Goal: Check status: Check status

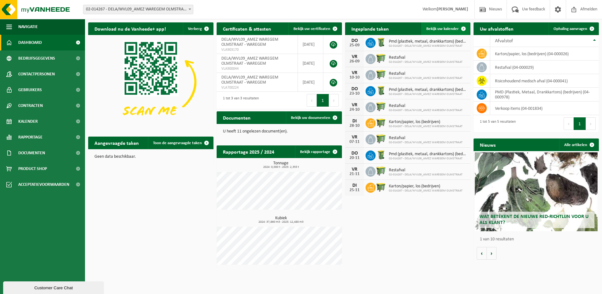
click at [454, 31] on span "Bekijk uw kalender" at bounding box center [443, 29] width 32 height 4
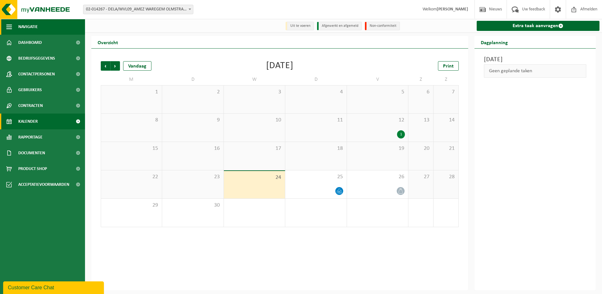
click at [24, 27] on span "Navigatie" at bounding box center [28, 27] width 20 height 16
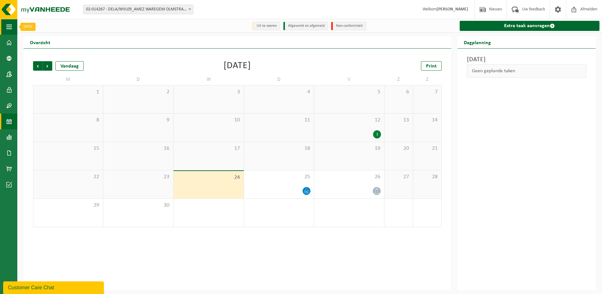
click at [13, 28] on button "Navigatie" at bounding box center [8, 27] width 17 height 16
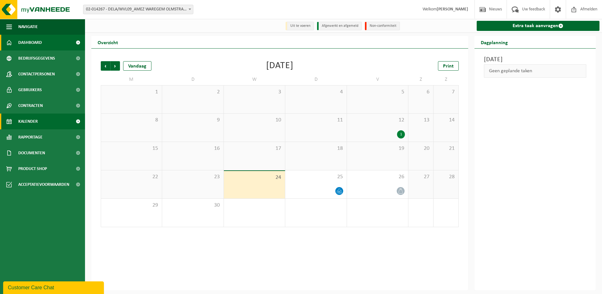
click at [33, 42] on span "Dashboard" at bounding box center [30, 43] width 24 height 16
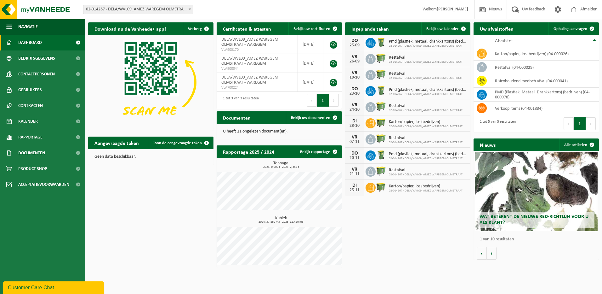
click at [189, 10] on span at bounding box center [190, 9] width 6 height 8
click at [189, 10] on b at bounding box center [190, 10] width 3 height 2
click at [190, 8] on span at bounding box center [190, 9] width 6 height 8
click at [190, 10] on b at bounding box center [190, 10] width 3 height 2
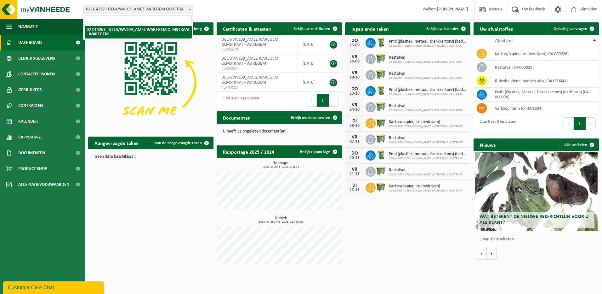
click at [190, 10] on b at bounding box center [190, 10] width 3 height 2
click at [456, 31] on link "Bekijk uw kalender" at bounding box center [446, 28] width 49 height 13
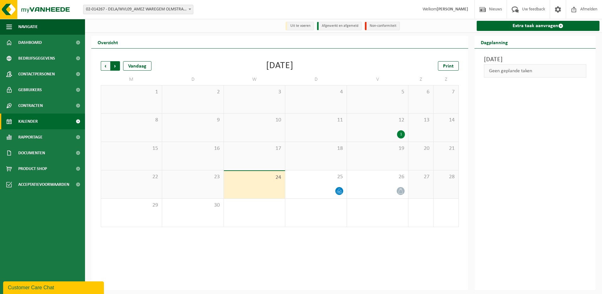
click at [106, 68] on span "Vorige" at bounding box center [105, 65] width 9 height 9
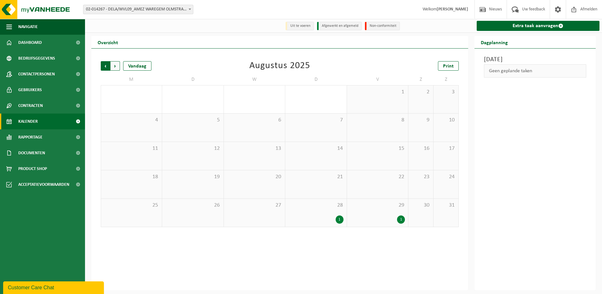
click at [118, 67] on span "Volgende" at bounding box center [115, 65] width 9 height 9
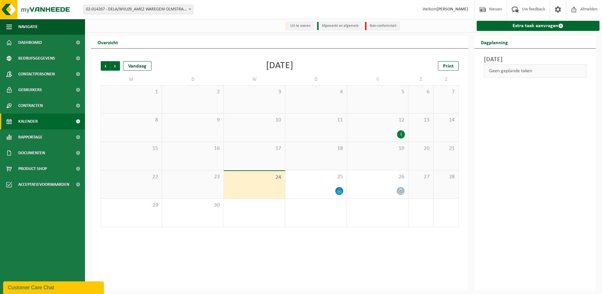
click at [248, 189] on div "24" at bounding box center [254, 184] width 61 height 27
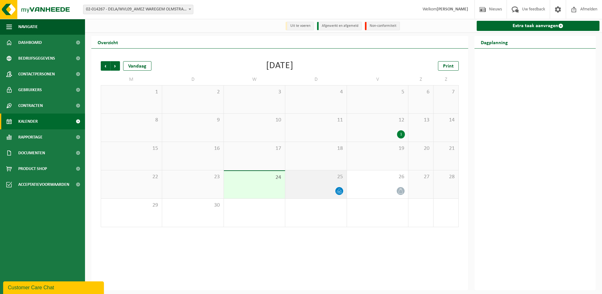
click at [319, 186] on div "25" at bounding box center [315, 184] width 61 height 28
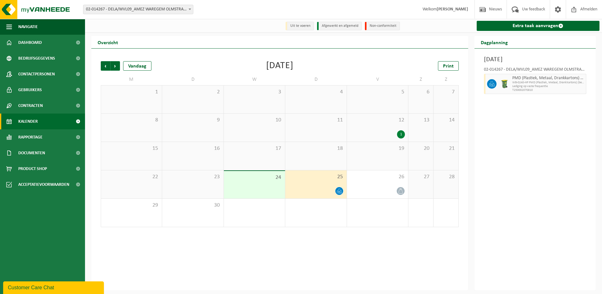
click at [257, 189] on div "24" at bounding box center [254, 184] width 61 height 27
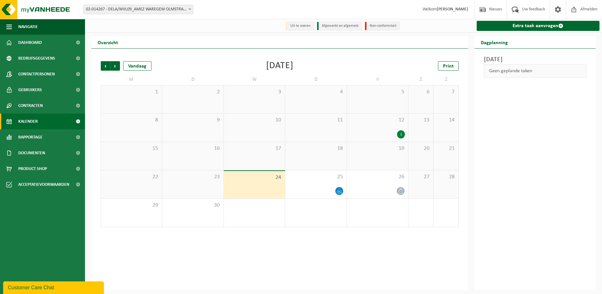
click at [208, 187] on div "23" at bounding box center [192, 184] width 61 height 28
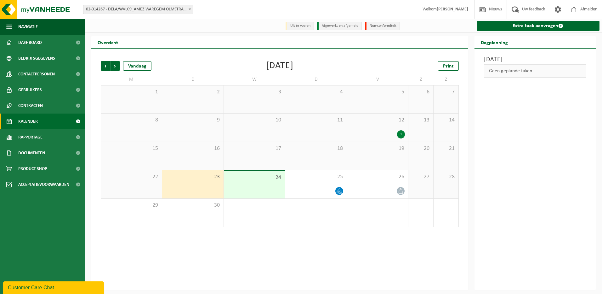
click at [261, 185] on div "24" at bounding box center [254, 184] width 61 height 27
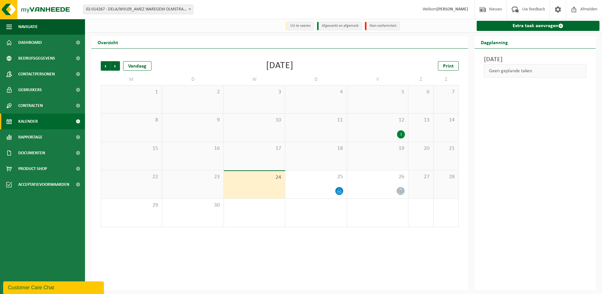
click at [202, 182] on div "23" at bounding box center [192, 184] width 61 height 28
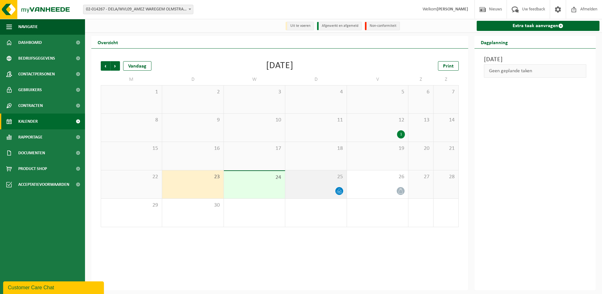
click at [314, 186] on div "25" at bounding box center [315, 184] width 61 height 28
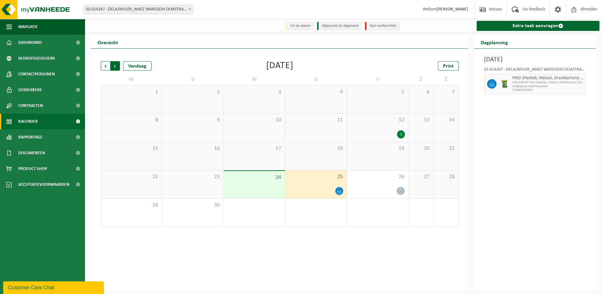
click at [105, 67] on span "Vorige" at bounding box center [105, 65] width 9 height 9
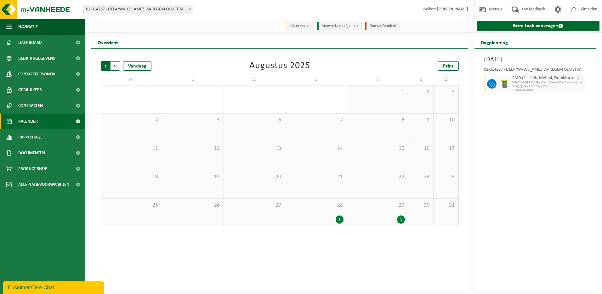
click at [118, 68] on span "Volgende" at bounding box center [115, 65] width 9 height 9
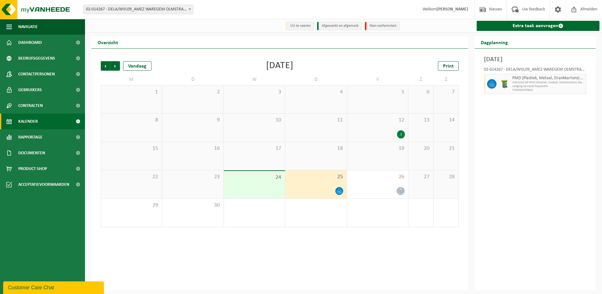
click at [317, 190] on div at bounding box center [316, 191] width 55 height 9
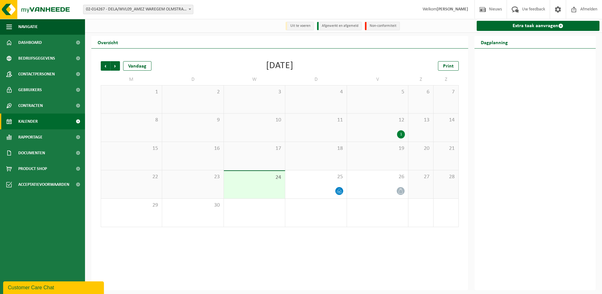
click at [264, 185] on div "24" at bounding box center [254, 184] width 61 height 27
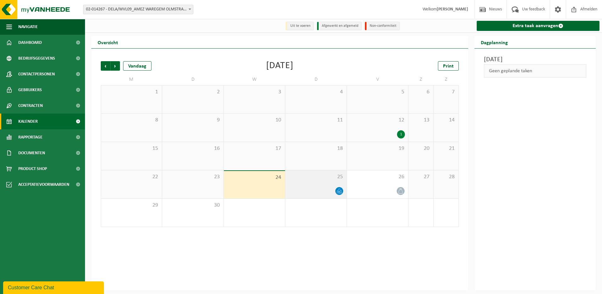
click at [312, 183] on div "25" at bounding box center [315, 184] width 61 height 28
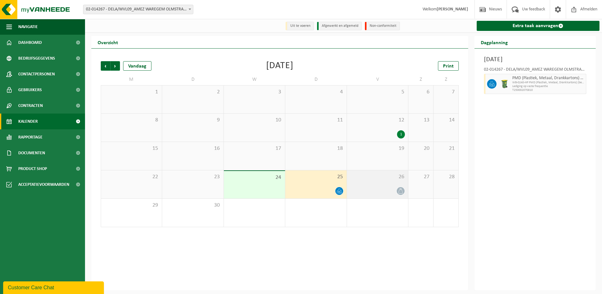
click at [387, 187] on div "26" at bounding box center [377, 184] width 61 height 28
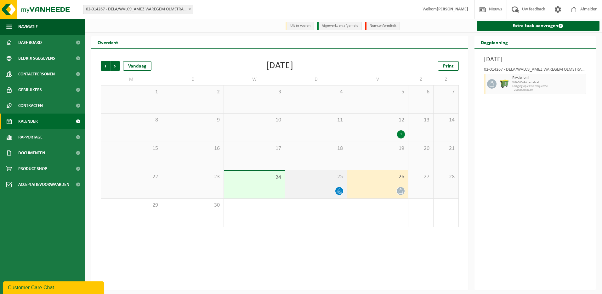
click at [316, 189] on div at bounding box center [316, 191] width 55 height 9
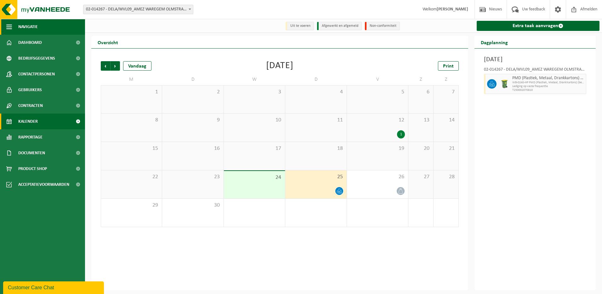
click at [32, 27] on span "Navigatie" at bounding box center [28, 27] width 20 height 16
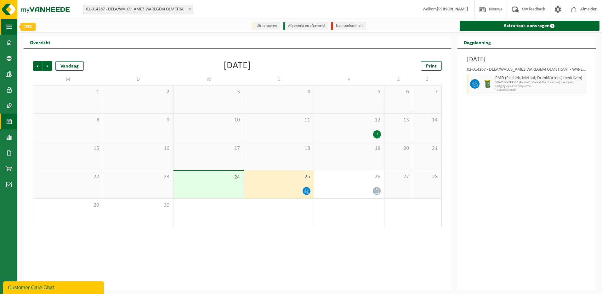
click at [13, 25] on button "Navigatie" at bounding box center [8, 27] width 17 height 16
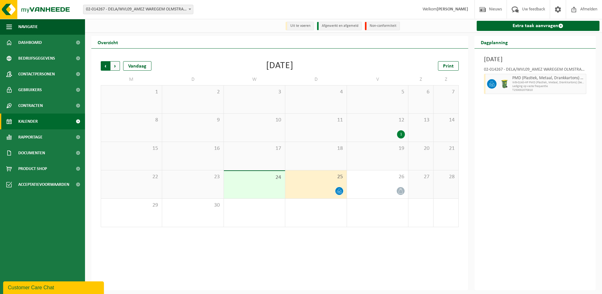
click at [113, 67] on span "Volgende" at bounding box center [115, 65] width 9 height 9
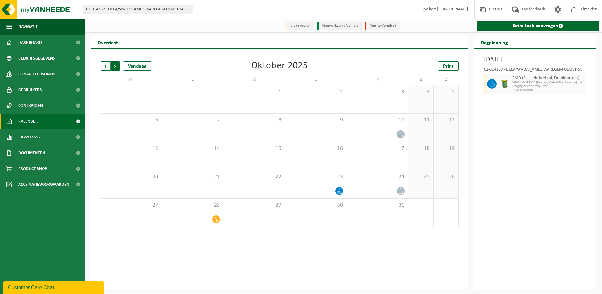
click at [104, 66] on span "Vorige" at bounding box center [105, 65] width 9 height 9
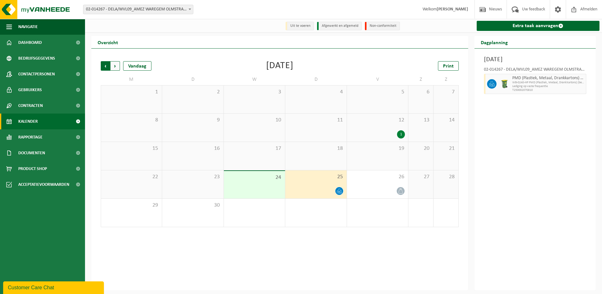
click at [117, 67] on span "Volgende" at bounding box center [115, 65] width 9 height 9
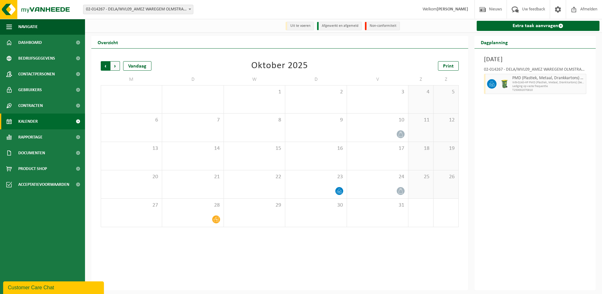
click at [117, 67] on span "Volgende" at bounding box center [115, 65] width 9 height 9
click at [101, 67] on span "Vorige" at bounding box center [105, 65] width 9 height 9
click at [105, 69] on span "Vorige" at bounding box center [105, 65] width 9 height 9
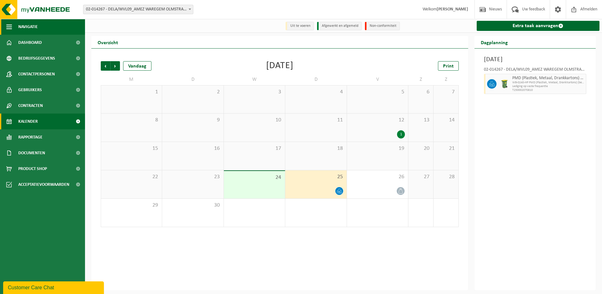
click at [33, 29] on span "Navigatie" at bounding box center [28, 27] width 20 height 16
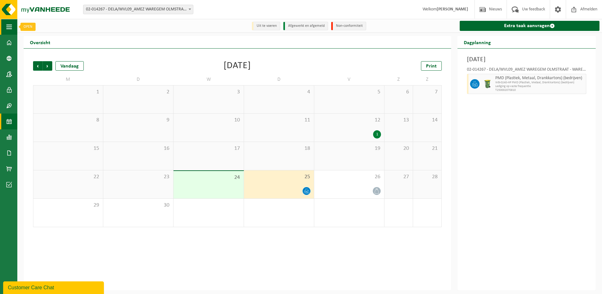
click at [15, 29] on button "Navigatie" at bounding box center [8, 27] width 17 height 16
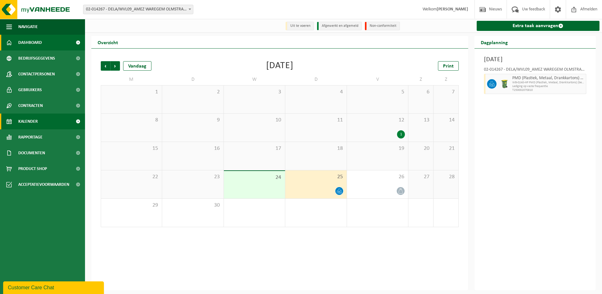
click at [33, 45] on span "Dashboard" at bounding box center [30, 43] width 24 height 16
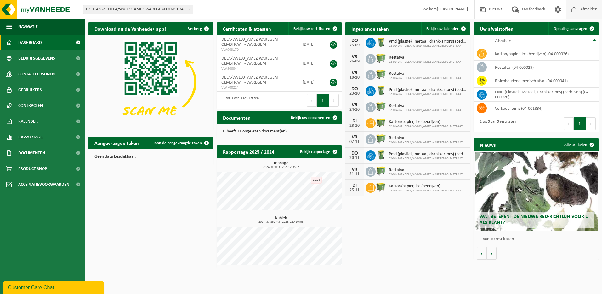
click at [589, 9] on span "Afmelden" at bounding box center [589, 9] width 20 height 19
